Goal: Task Accomplishment & Management: Manage account settings

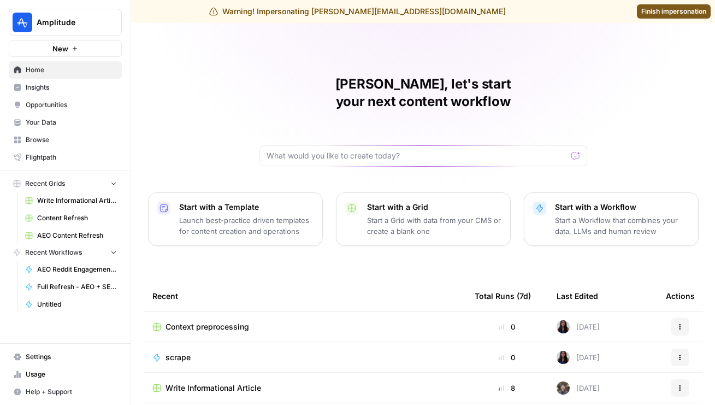
click at [42, 359] on span "Settings" at bounding box center [71, 357] width 91 height 10
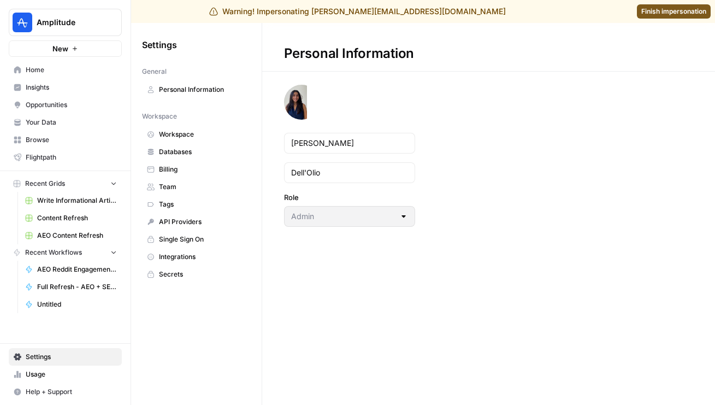
click at [171, 182] on span "Team" at bounding box center [202, 187] width 87 height 10
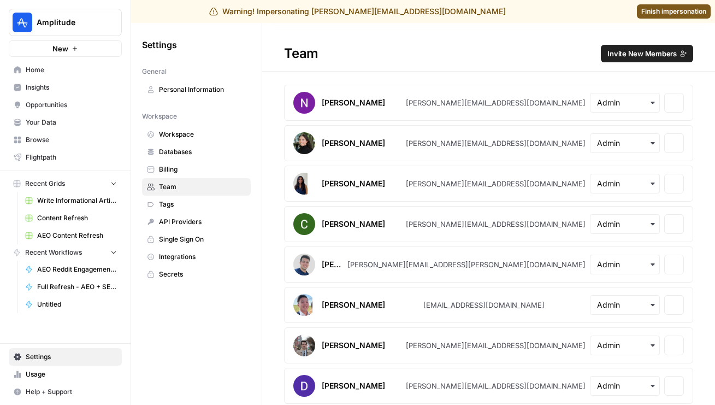
click at [639, 58] on span "Invite New Members" at bounding box center [642, 53] width 69 height 11
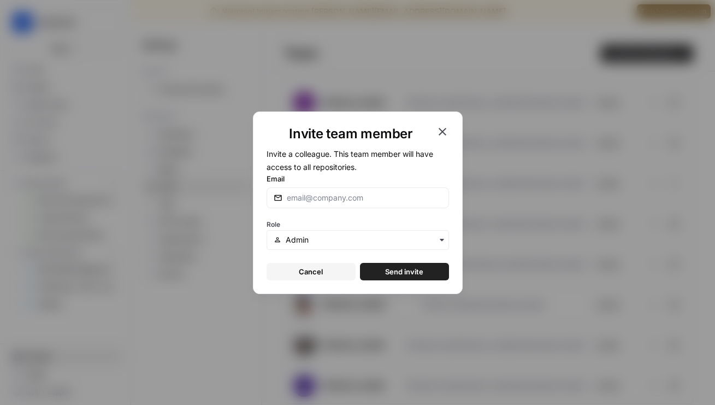
click at [399, 186] on div "Email" at bounding box center [358, 190] width 183 height 35
click at [402, 191] on div at bounding box center [358, 197] width 183 height 21
type input "[PERSON_NAME][EMAIL_ADDRESS][DOMAIN_NAME]"
click at [419, 278] on button "Send invite" at bounding box center [404, 271] width 89 height 17
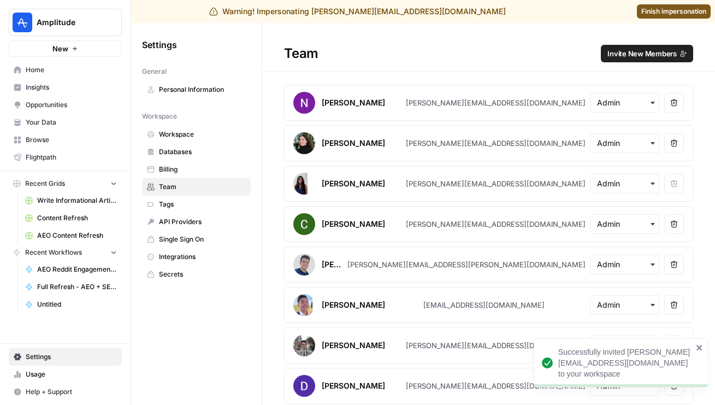
click at [663, 15] on span "Finish impersonation" at bounding box center [674, 12] width 65 height 10
